Goal: Find specific page/section: Find specific page/section

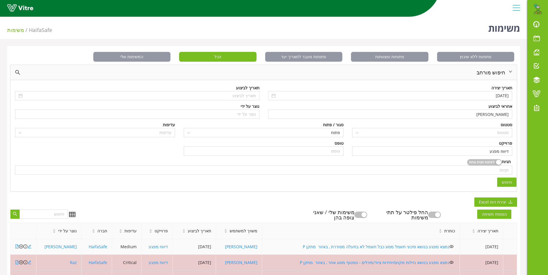
scroll to position [91, 0]
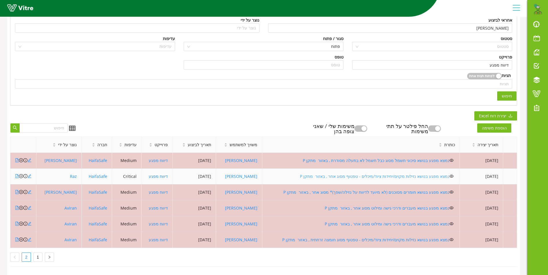
click at [353, 174] on link "נמצא מפגע בנושא נזילות מקוים/יחידות ציוד/מיכלים - טפטוף מסוג אחר , באזור מתקן P" at bounding box center [375, 176] width 150 height 5
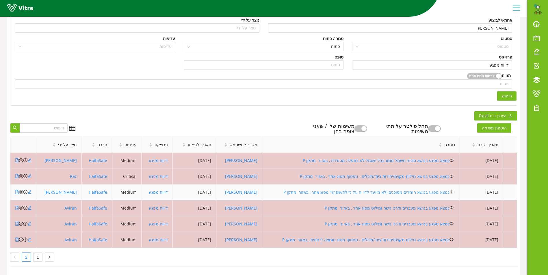
click at [329, 190] on link "נמצא מפגע בנושא חומרים מסוכנים (לא מיועד לדיווח על נזילה/שפך)* מסוג אחר , באזור…" at bounding box center [366, 192] width 166 height 5
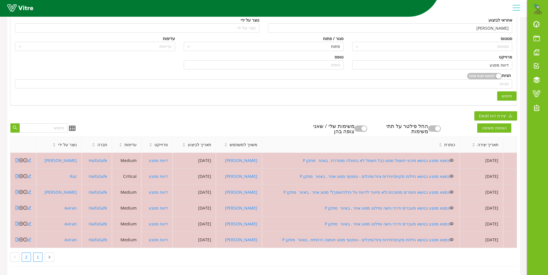
click at [40, 255] on link "1" at bounding box center [37, 257] width 9 height 9
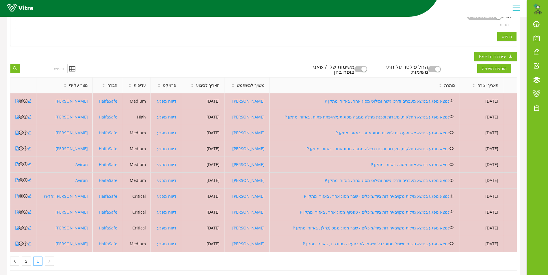
scroll to position [154, 0]
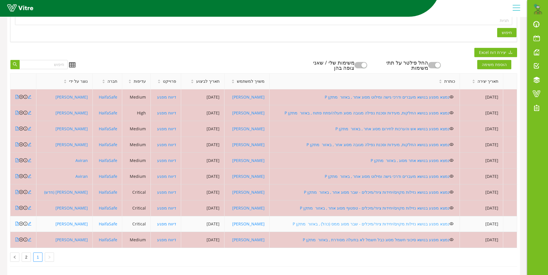
click at [354, 221] on link "נמצא מפגע בנושא נזילות מקוים/יחידות ציוד/מיכלים - שבר מסוג ממס (כהל) , באזור מת…" at bounding box center [370, 223] width 157 height 5
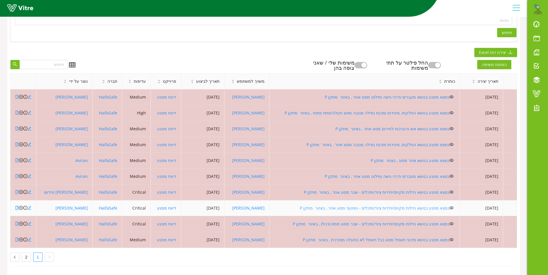
click at [340, 206] on link "נמצא מפגע בנושא נזילות מקוים/יחידות ציוד/מיכלים - טפטוף מסוג אחר , באזור מתקן P" at bounding box center [375, 208] width 150 height 5
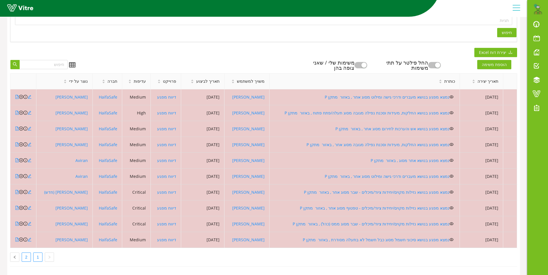
click at [25, 255] on link "2" at bounding box center [26, 257] width 9 height 9
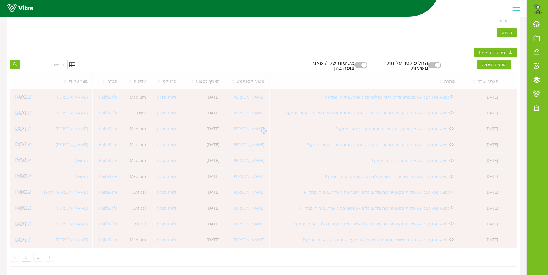
scroll to position [91, 0]
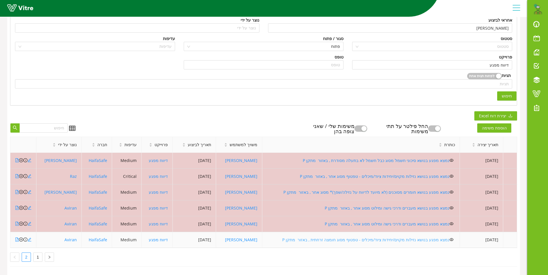
click at [333, 237] on link "נמצא מפגע בנושא נזילות מקוים/יחידות ציוד/מיכלים - טפטוף מסוג חומצה זרחתית , באז…" at bounding box center [365, 239] width 167 height 5
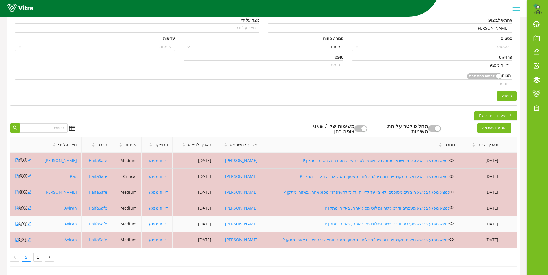
click at [356, 221] on link "נמצא מפגע בנושא מעברים ודרכי גישה ומילוט מסוג אחר , באזור מתקן P" at bounding box center [386, 223] width 125 height 5
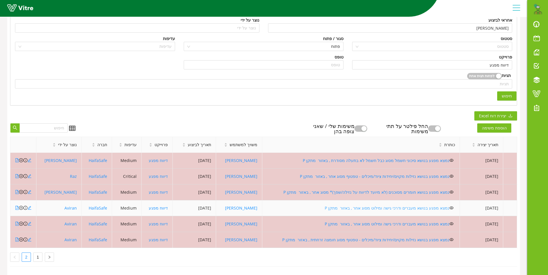
click at [369, 206] on link "נמצא מפגע בנושא מעברים ודרכי גישה ומילוט מסוג אחר , באזור מתקן P" at bounding box center [386, 208] width 125 height 5
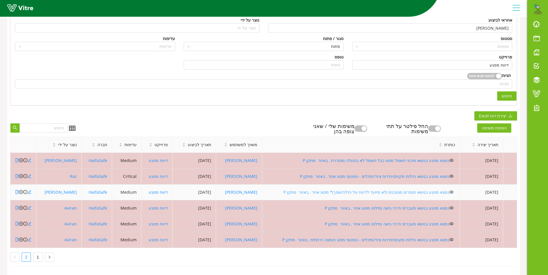
click at [333, 190] on link "נמצא מפגע בנושא חומרים מסוכנים (לא מיועד לדיווח על נזילה/שפך)* מסוג אחר , באזור…" at bounding box center [366, 192] width 166 height 5
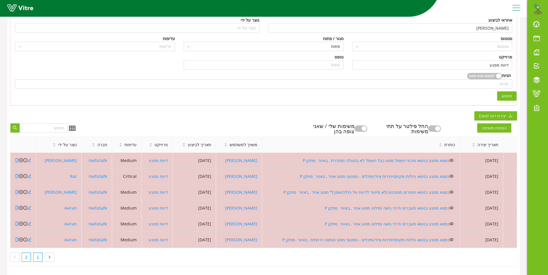
click at [38, 253] on link "1" at bounding box center [37, 257] width 9 height 9
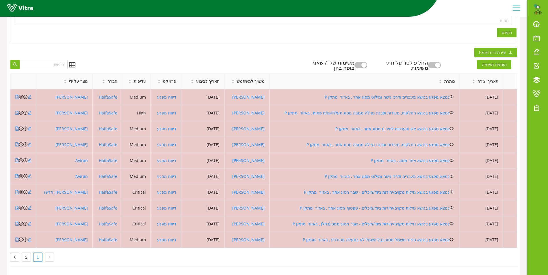
scroll to position [154, 0]
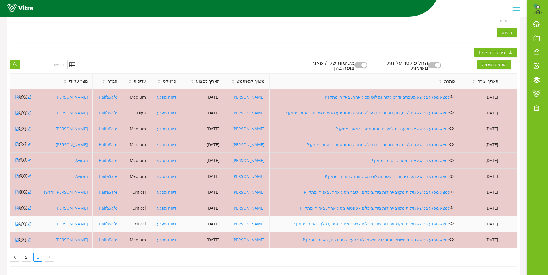
click at [382, 221] on link "נמצא מפגע בנושא נזילות מקוים/יחידות ציוד/מיכלים - שבר מסוג ממס (כהל) , באזור מת…" at bounding box center [370, 223] width 157 height 5
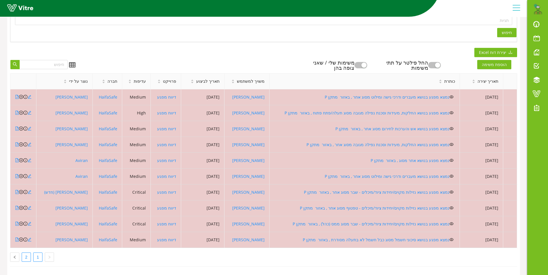
click at [26, 253] on link "2" at bounding box center [26, 257] width 9 height 9
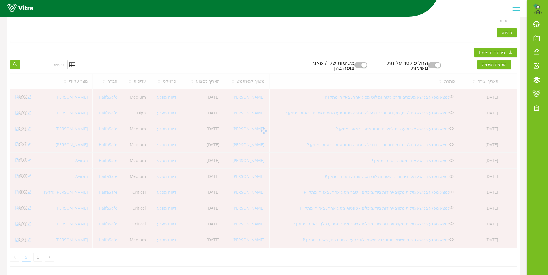
scroll to position [91, 0]
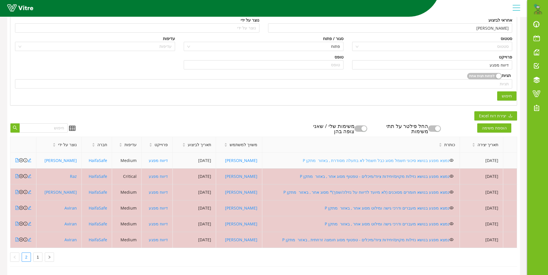
click at [394, 158] on link "נמצא מפגע בנושא סיכוני חשמל מסוג כבל חשמל לא בתעלה מסודרת , באזור מתקן P" at bounding box center [376, 160] width 147 height 5
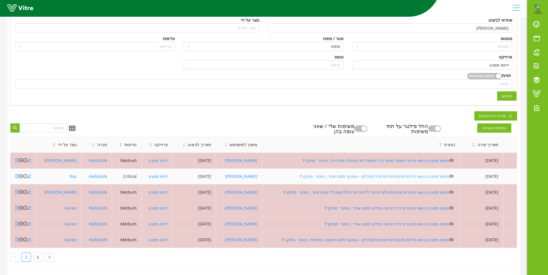
click at [346, 174] on link "נמצא מפגע בנושא נזילות מקוים/יחידות ציוד/מיכלים - טפטוף מסוג אחר , באזור מתקן P" at bounding box center [375, 176] width 150 height 5
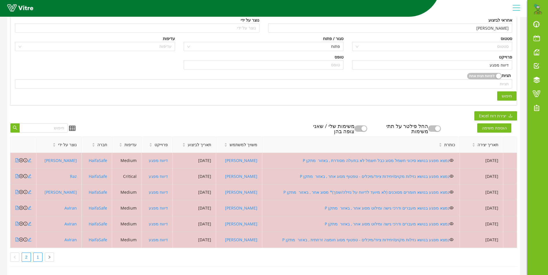
click at [40, 254] on link "1" at bounding box center [37, 257] width 9 height 9
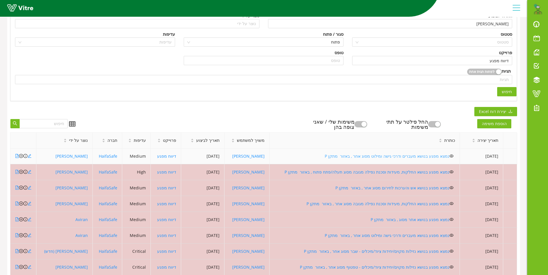
click at [364, 156] on link "נמצא מפגע בנושא מעברים ודרכי גישה ומילוט מסוג אחר , באזור מתקן P" at bounding box center [386, 156] width 125 height 5
click at [22, 156] on icon "close-circle" at bounding box center [21, 156] width 4 height 4
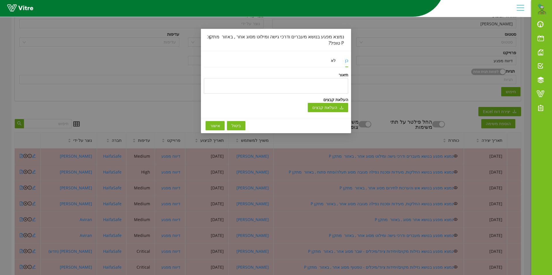
click at [219, 125] on span "אישור" at bounding box center [215, 126] width 10 height 6
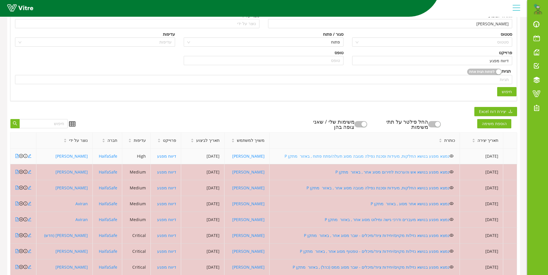
click at [377, 156] on link "נמצא מפגע בנושא החלקות, מעידות וסכנת נפילה מגובה מסוג תעלה/פתח פתוח , באזור מתק…" at bounding box center [366, 156] width 165 height 5
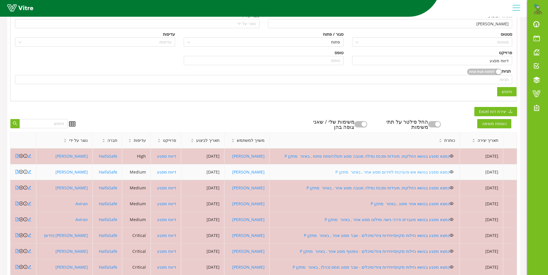
click at [367, 173] on link "נמצא מפגע בנושא אש והערכות לחירום מסוג אחר , באזור מתקן P" at bounding box center [392, 171] width 114 height 5
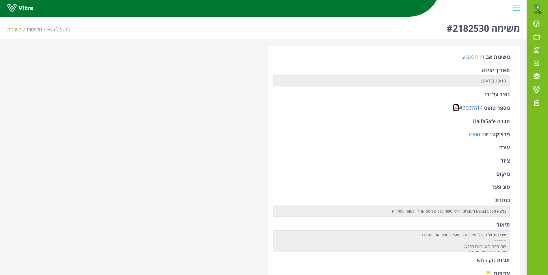
click at [456, 105] on link at bounding box center [456, 107] width 6 height 7
click at [455, 106] on link at bounding box center [456, 107] width 6 height 7
click at [455, 108] on link at bounding box center [456, 107] width 6 height 7
